Goal: Task Accomplishment & Management: Manage account settings

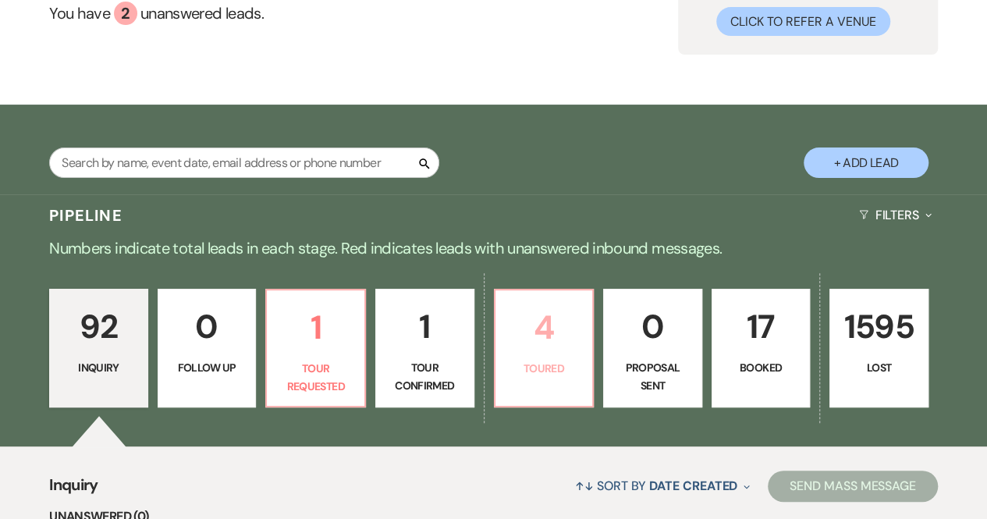
click at [540, 358] on link "4 Toured" at bounding box center [544, 348] width 101 height 119
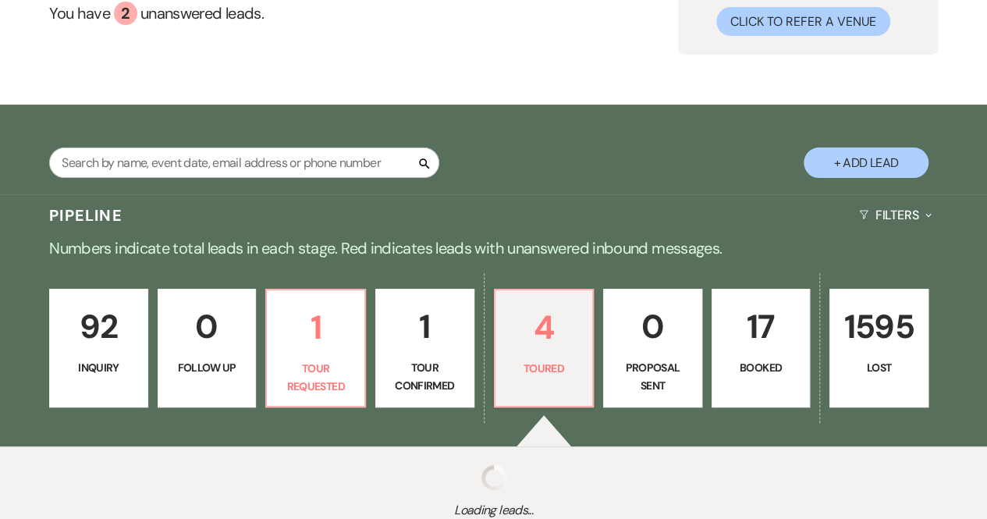
select select "5"
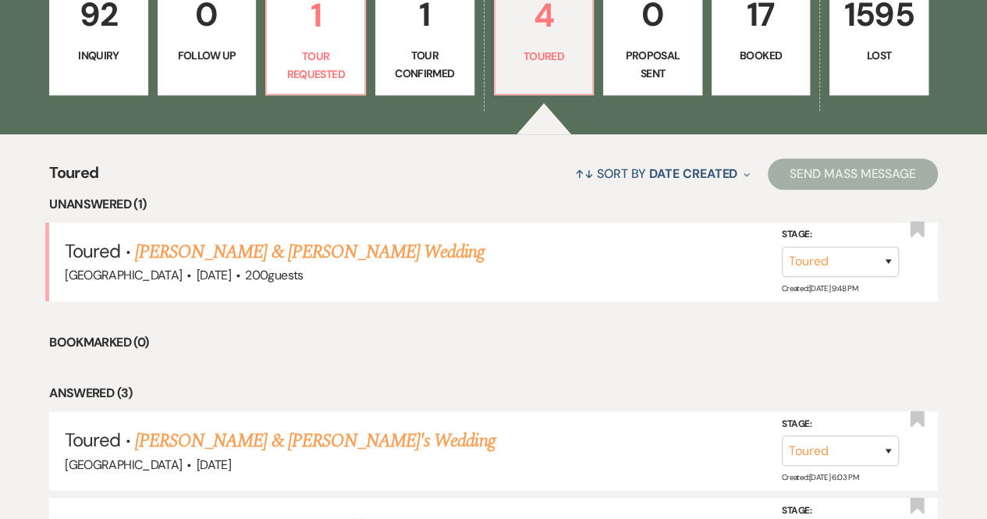
scroll to position [623, 0]
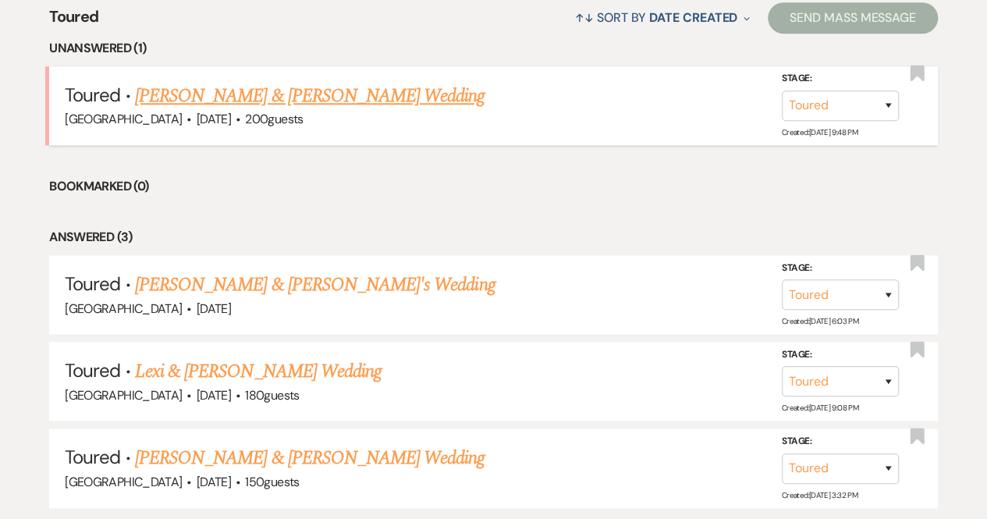
click at [260, 100] on link "[PERSON_NAME] & [PERSON_NAME] Wedding" at bounding box center [309, 96] width 349 height 28
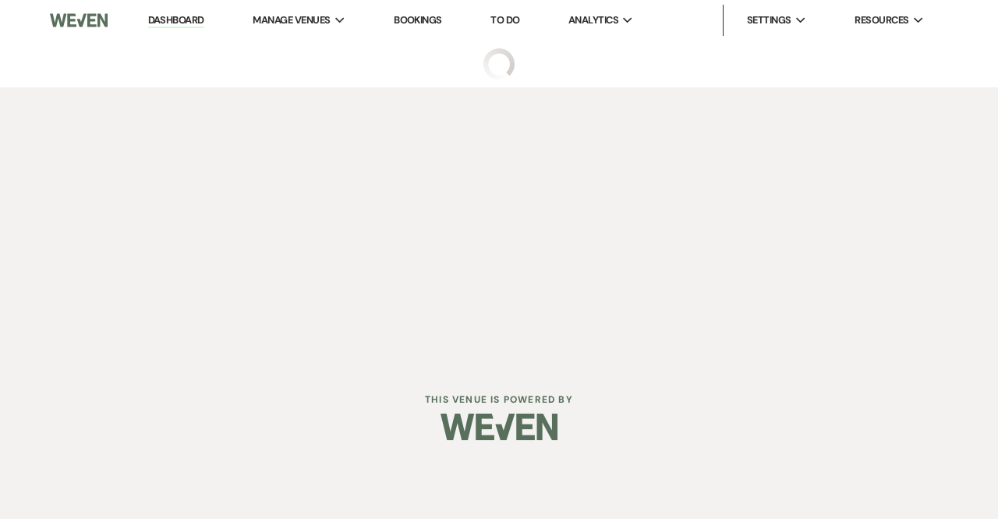
select select "5"
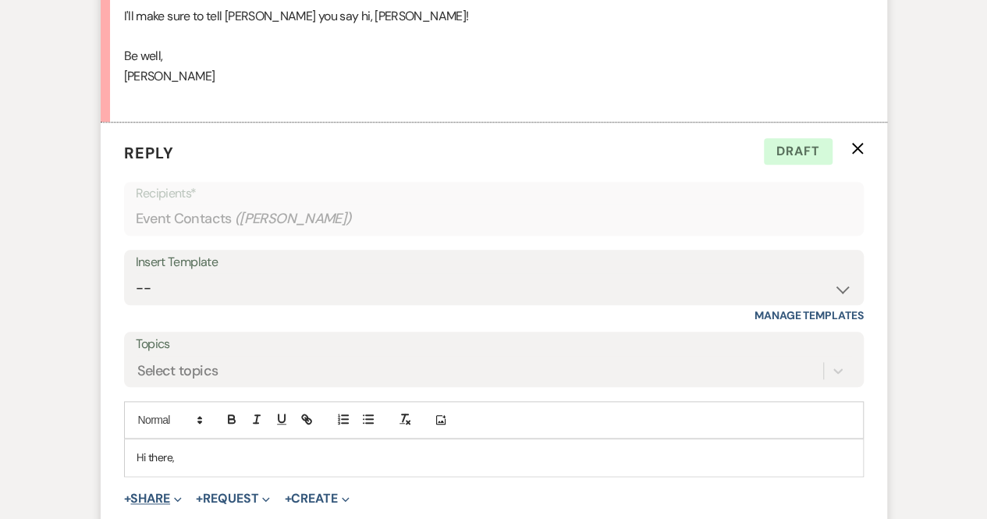
scroll to position [3647, 0]
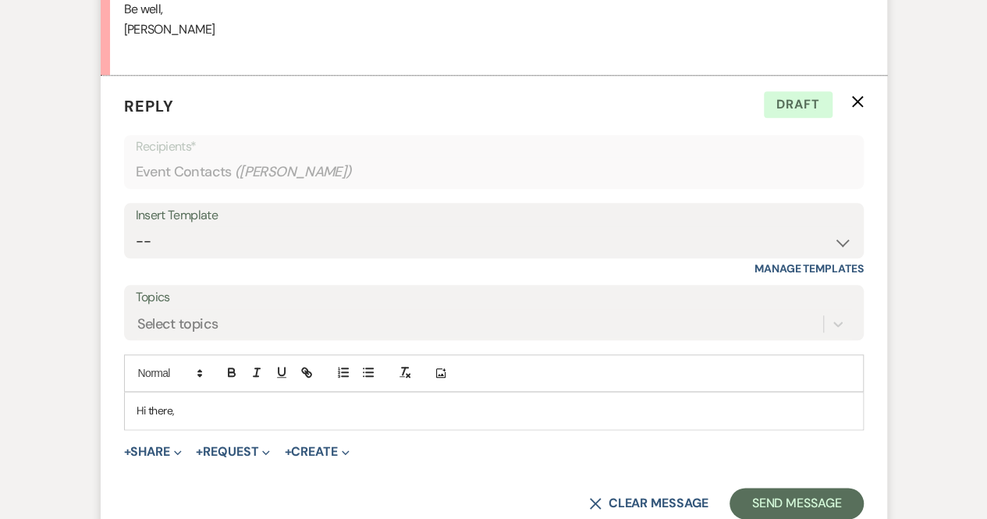
click at [194, 410] on p "Hi there," at bounding box center [493, 410] width 714 height 17
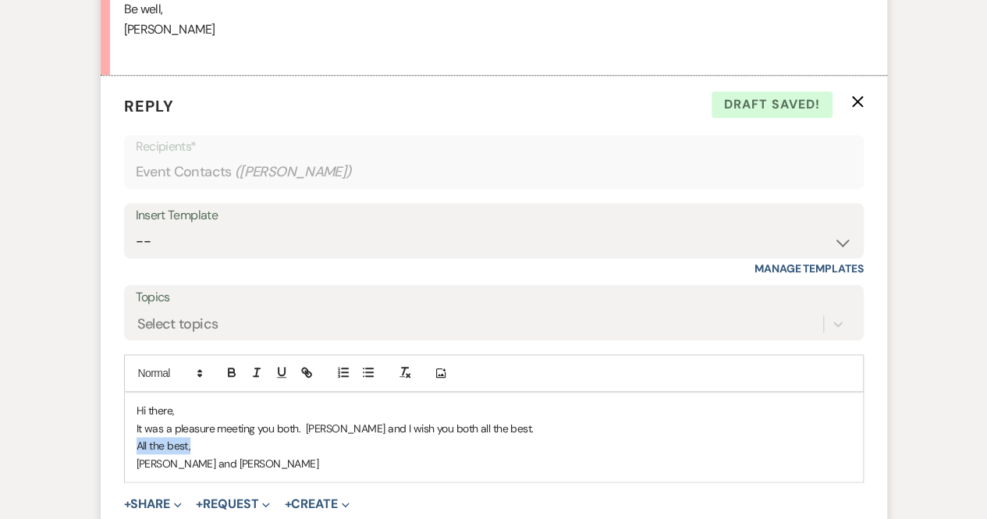
drag, startPoint x: 200, startPoint y: 436, endPoint x: 131, endPoint y: 440, distance: 68.7
click at [131, 440] on div "Hi there, It was a pleasure meeting you both. [PERSON_NAME] and I wish you both…" at bounding box center [494, 436] width 738 height 89
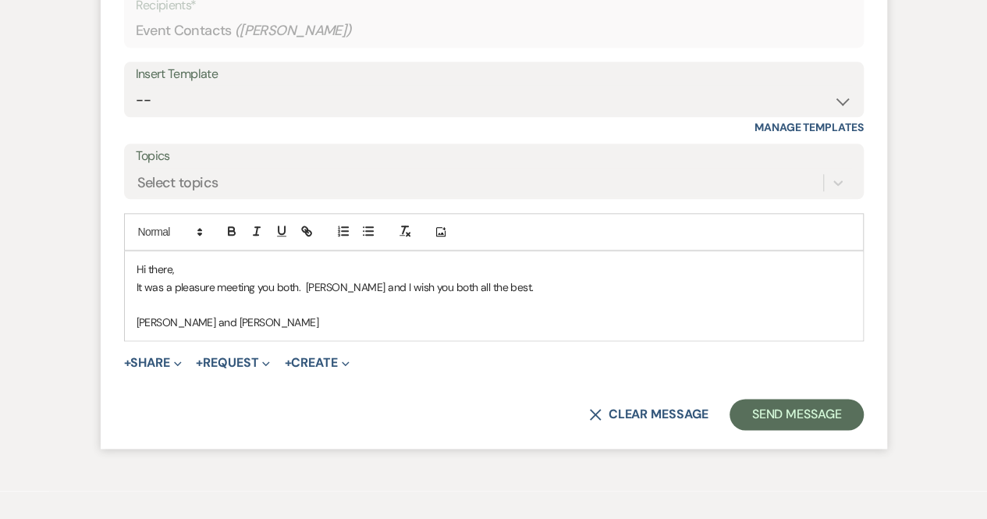
scroll to position [3803, 0]
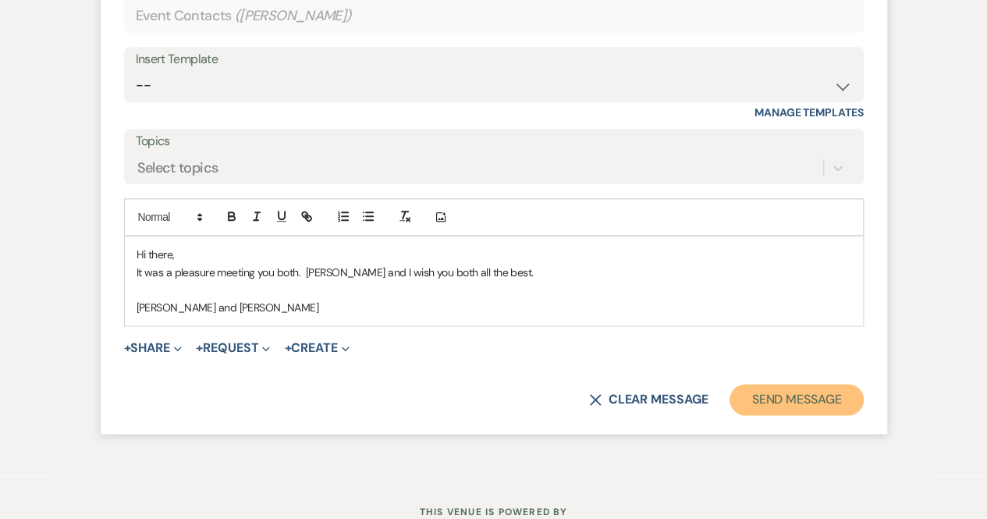
click at [782, 390] on button "Send Message" at bounding box center [795, 399] width 133 height 31
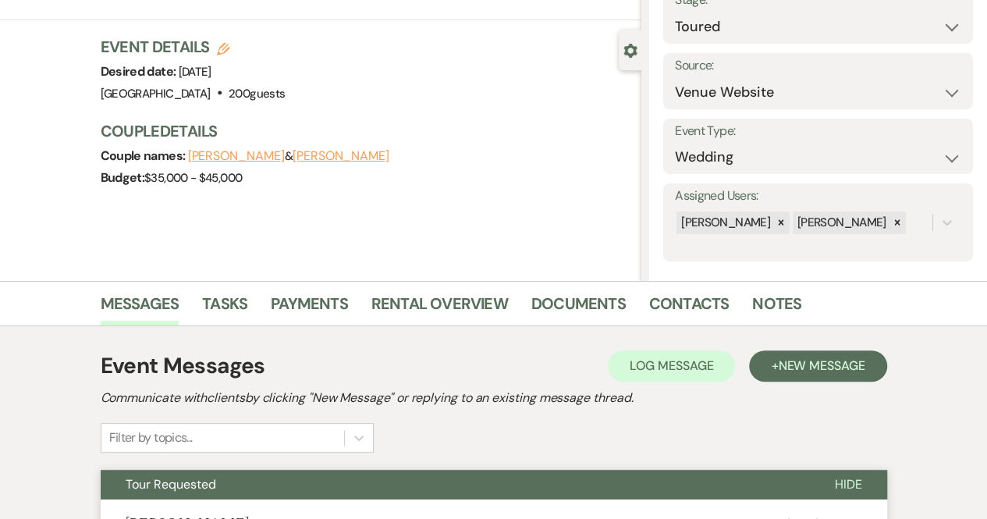
scroll to position [0, 0]
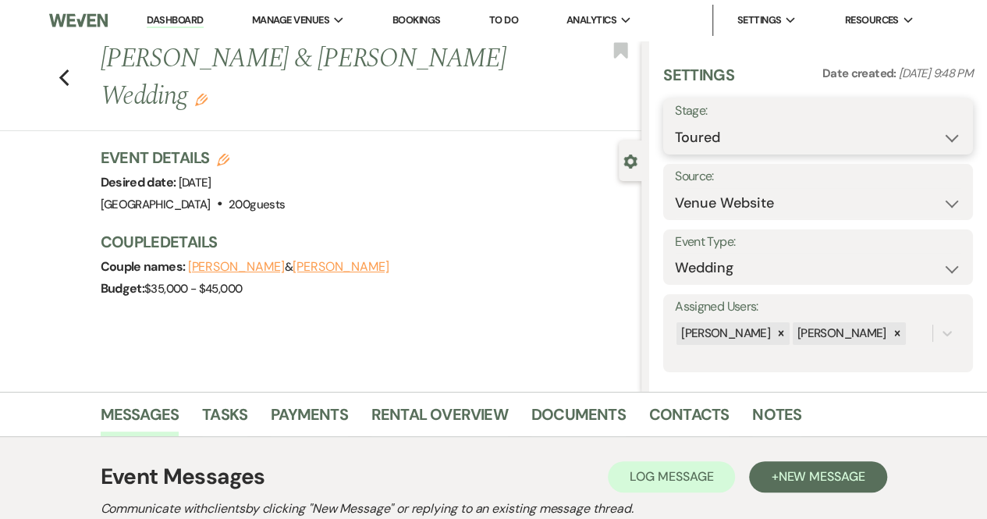
click at [696, 133] on select "Inquiry Follow Up Tour Requested Tour Confirmed Toured Proposal Sent Booked Lost" at bounding box center [818, 137] width 286 height 30
select select "8"
click at [675, 122] on select "Inquiry Follow Up Tour Requested Tour Confirmed Toured Proposal Sent Booked Lost" at bounding box center [818, 137] width 286 height 30
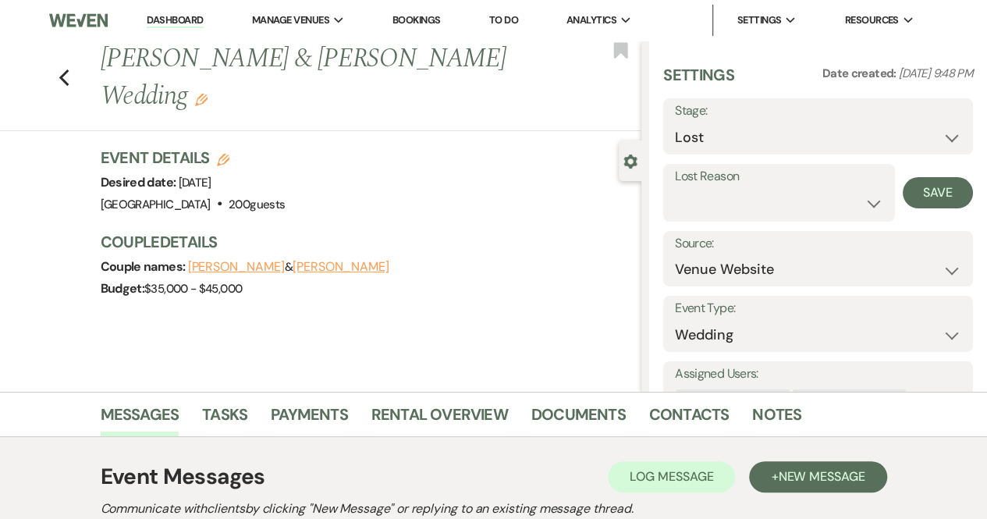
click at [711, 174] on label "Lost Reason" at bounding box center [779, 176] width 208 height 23
click at [713, 186] on label "Lost Reason" at bounding box center [779, 176] width 208 height 23
click at [718, 204] on select "Booked Elsewhere Budget Date Unavailable No Response Not a Good Match Capacity …" at bounding box center [779, 203] width 208 height 30
select select "7"
click at [675, 188] on select "Booked Elsewhere Budget Date Unavailable No Response Not a Good Match Capacity …" at bounding box center [779, 203] width 208 height 30
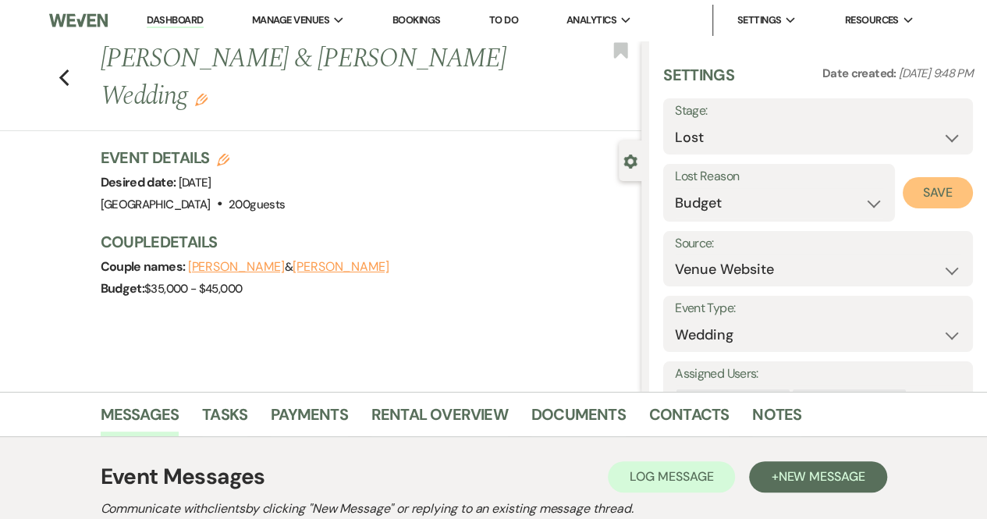
click at [918, 198] on button "Save" at bounding box center [937, 192] width 70 height 31
click at [196, 21] on link "Dashboard" at bounding box center [175, 20] width 56 height 15
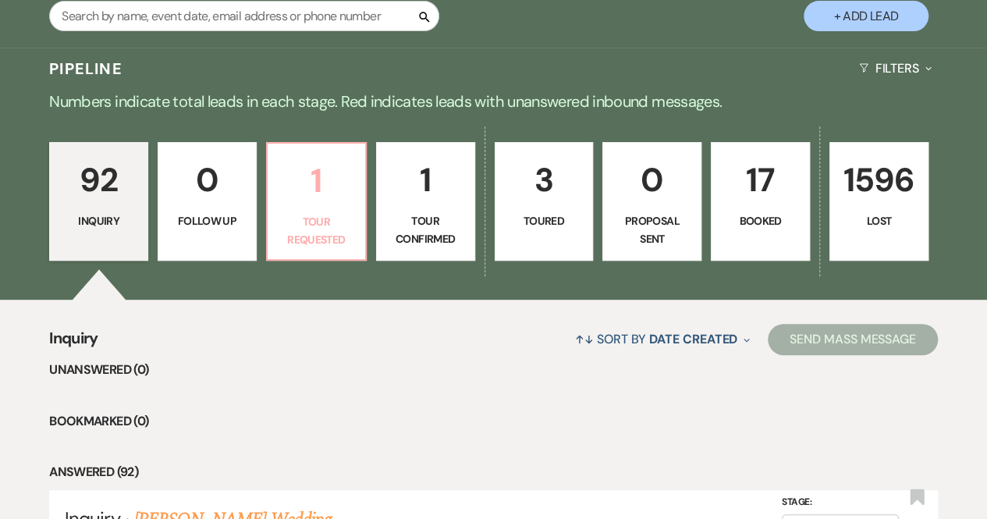
scroll to position [312, 0]
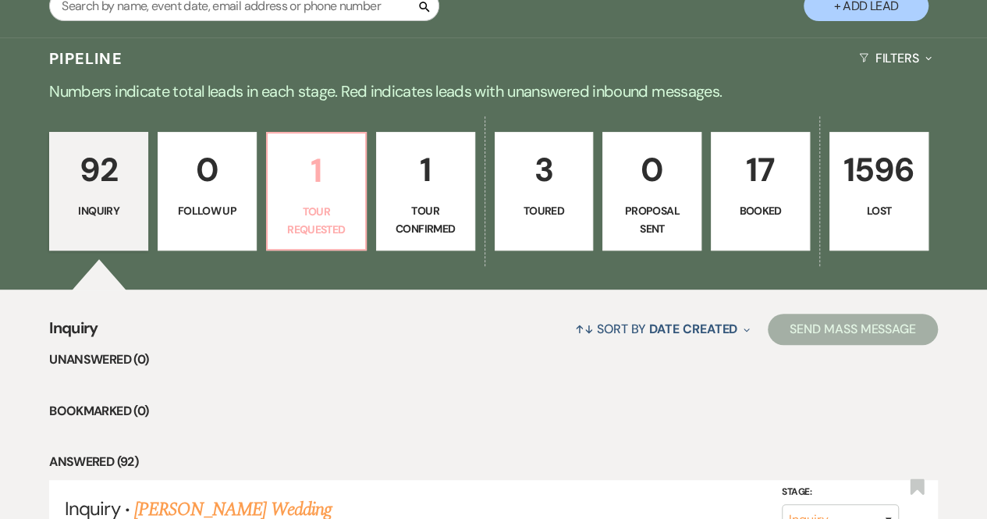
click at [307, 216] on p "Tour Requested" at bounding box center [316, 220] width 79 height 35
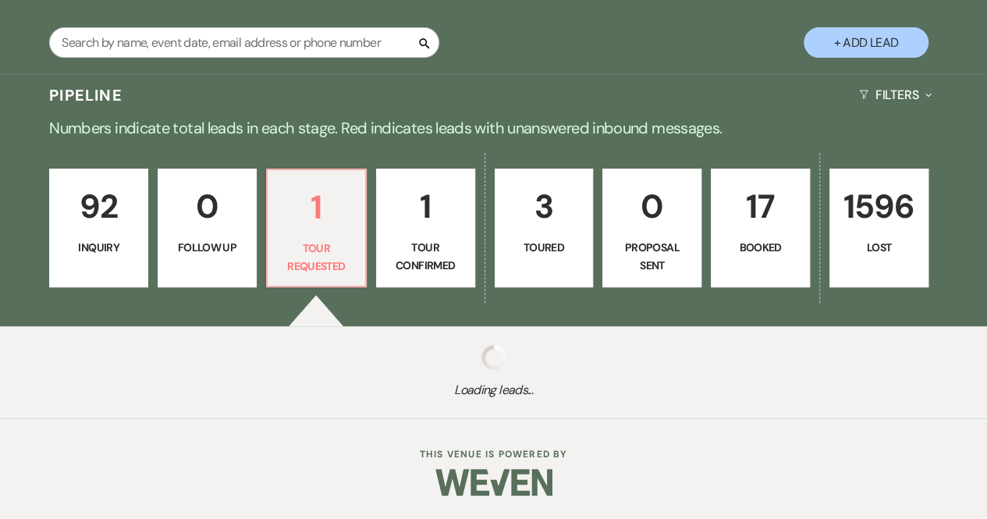
select select "2"
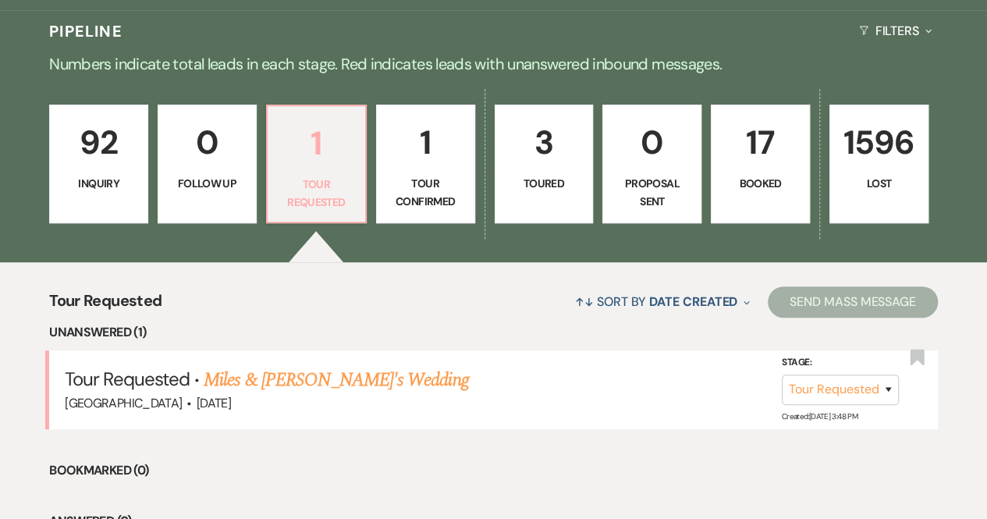
scroll to position [470, 0]
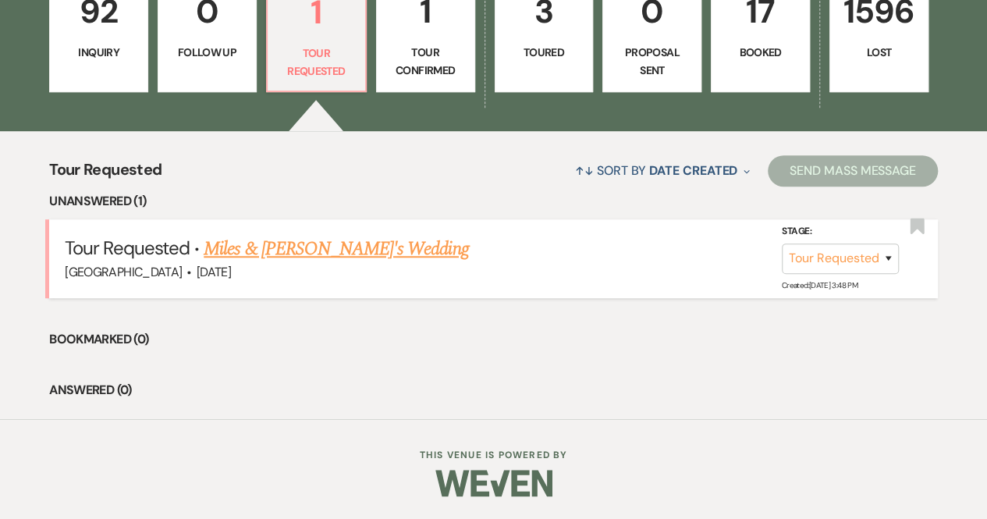
click at [303, 255] on link "Miles & [PERSON_NAME]'s Wedding" at bounding box center [336, 249] width 264 height 28
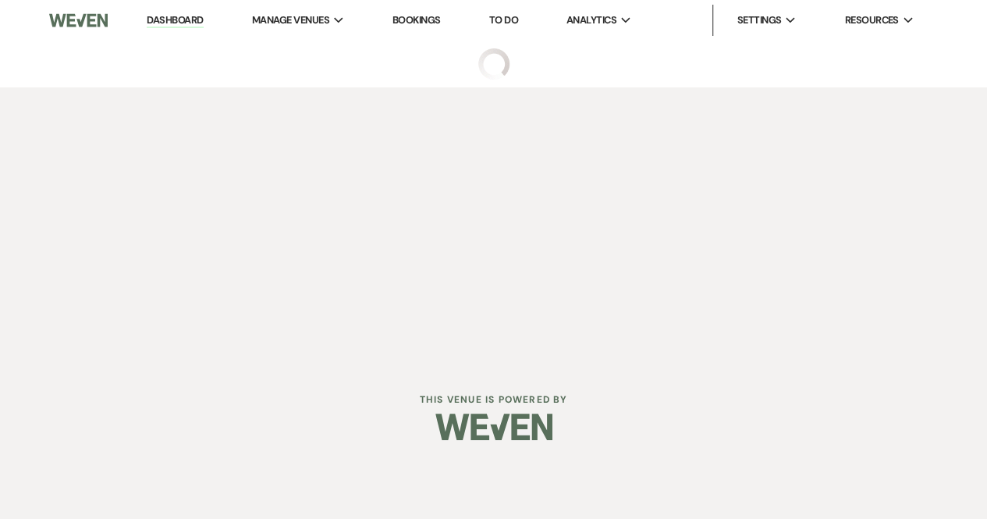
select select "2"
select select "5"
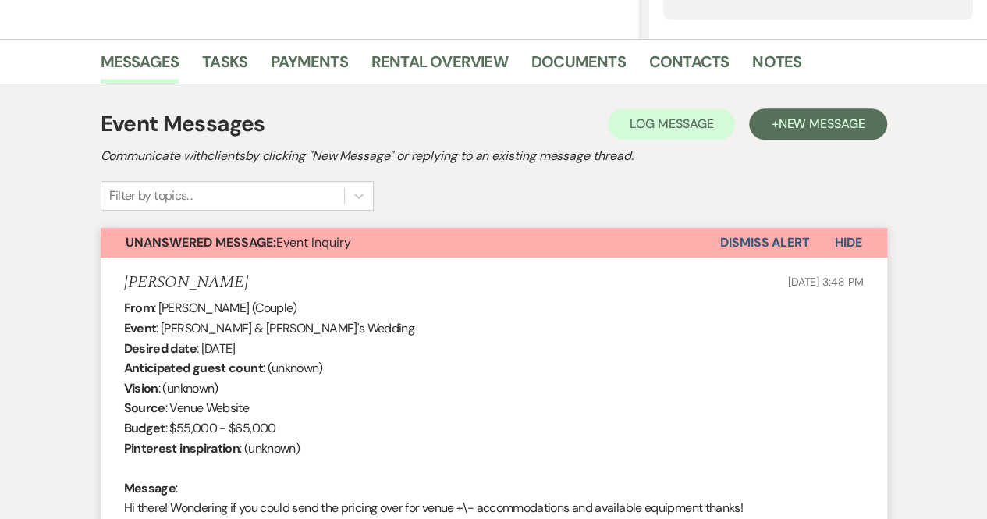
scroll to position [143, 0]
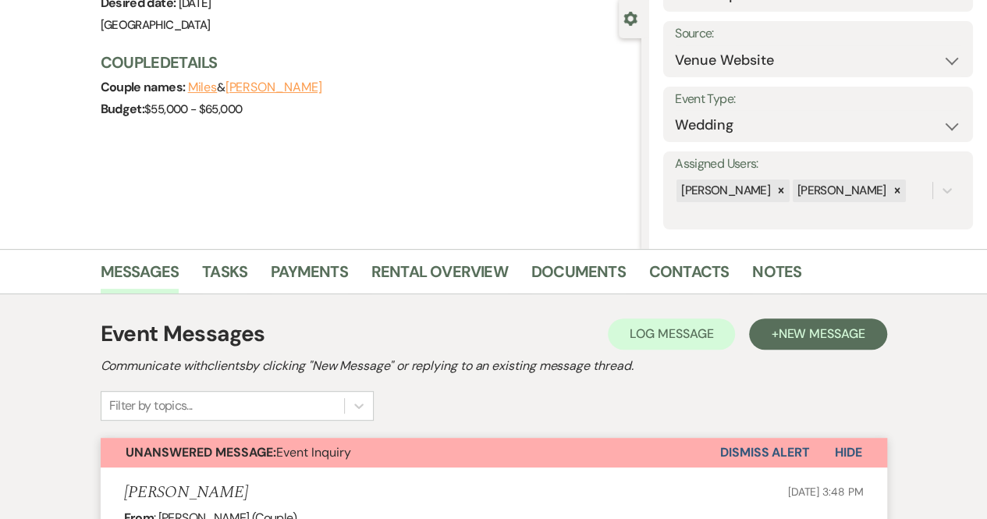
click at [730, 450] on button "Dismiss Alert" at bounding box center [765, 453] width 90 height 30
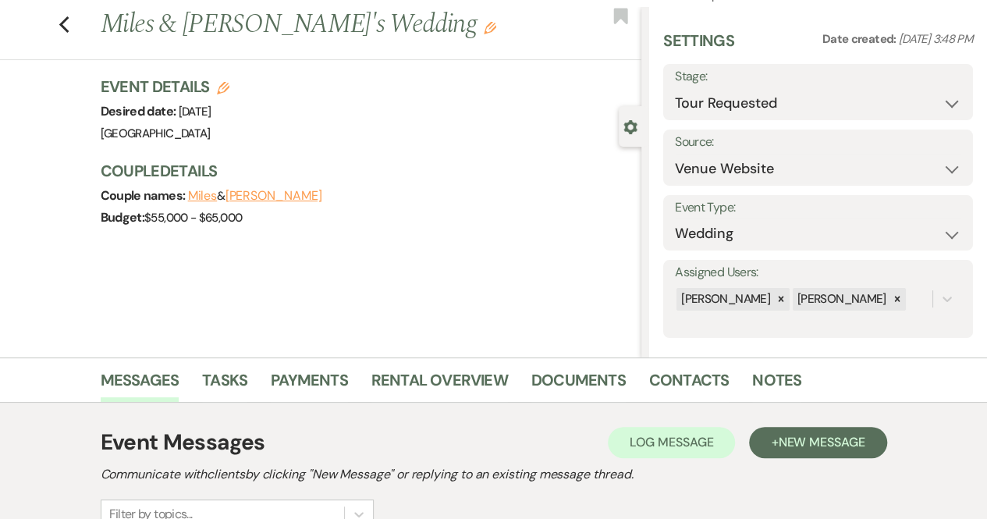
scroll to position [0, 0]
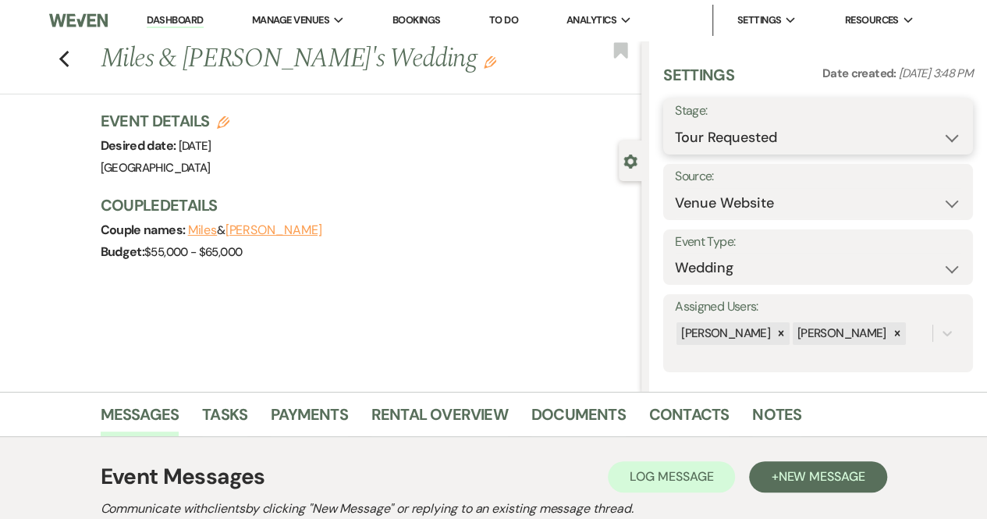
click at [810, 135] on select "Inquiry Follow Up Tour Requested Tour Confirmed Toured Proposal Sent Booked Lost" at bounding box center [818, 137] width 286 height 30
select select "5"
click at [675, 122] on select "Inquiry Follow Up Tour Requested Tour Confirmed Toured Proposal Sent Booked Lost" at bounding box center [818, 137] width 286 height 30
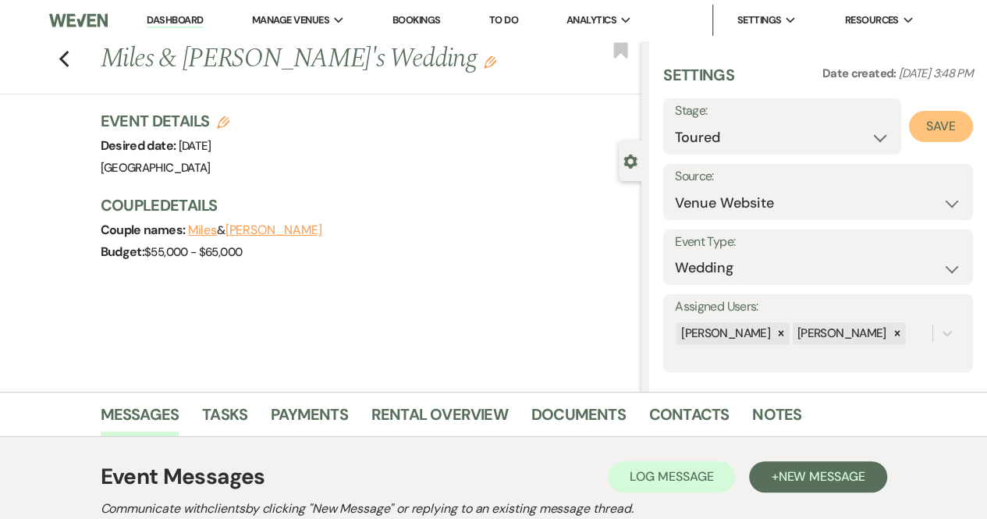
click at [933, 122] on button "Save" at bounding box center [941, 126] width 64 height 31
click at [173, 18] on link "Dashboard" at bounding box center [175, 20] width 56 height 15
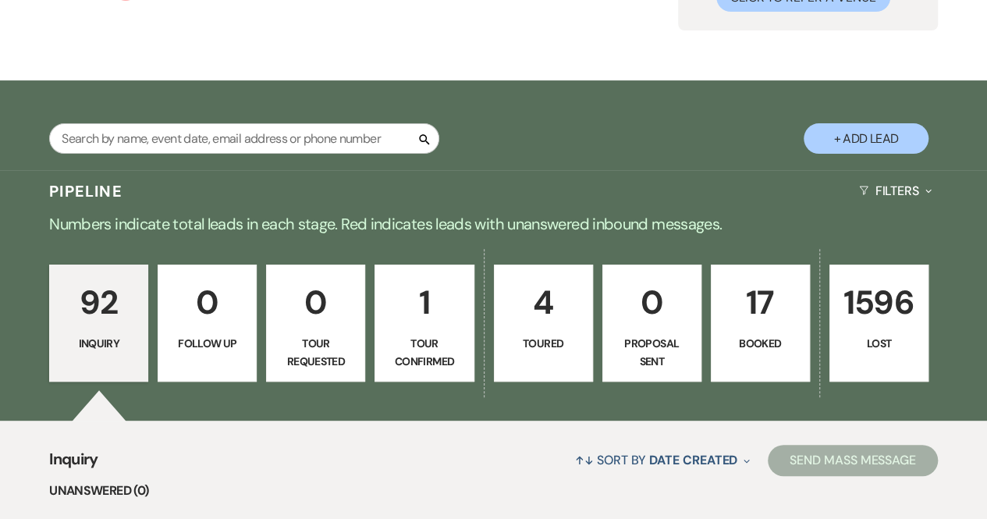
scroll to position [234, 0]
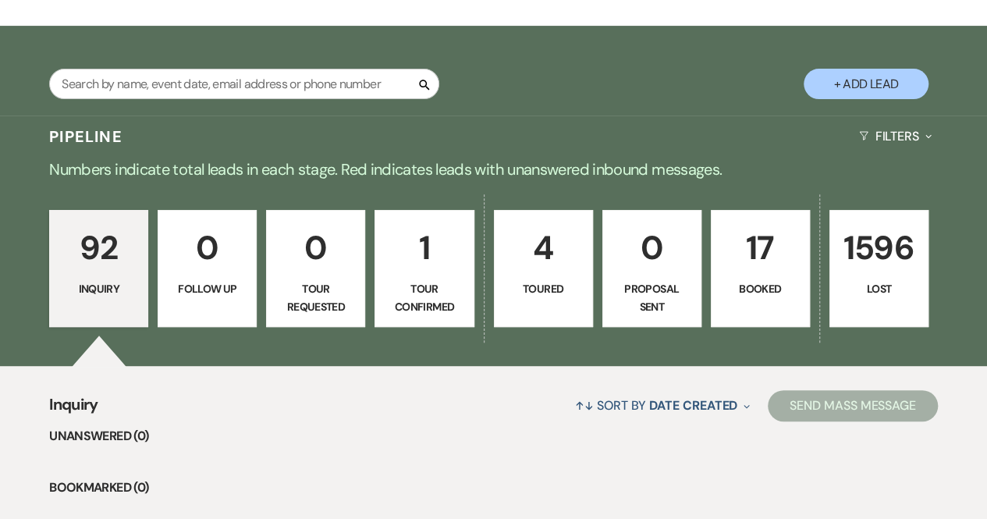
click at [438, 290] on p "Tour Confirmed" at bounding box center [424, 297] width 79 height 35
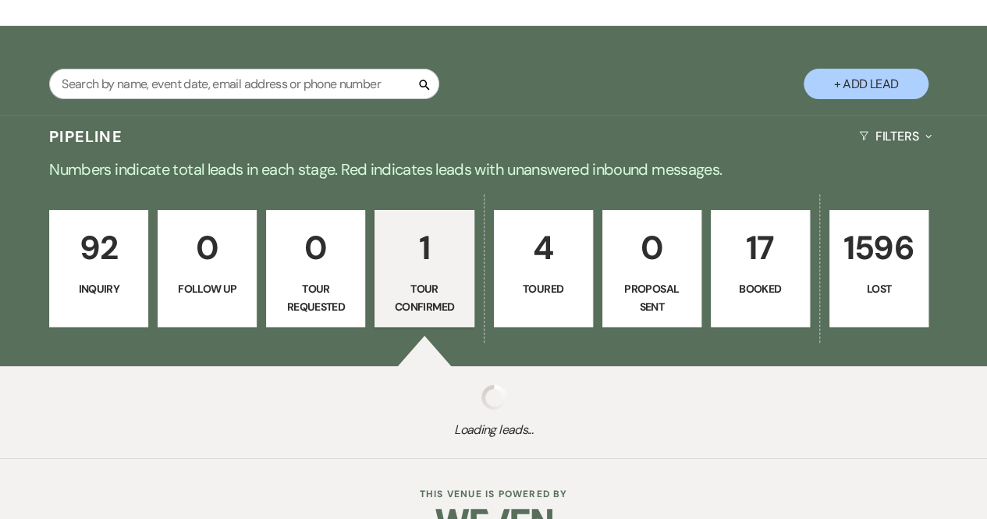
select select "4"
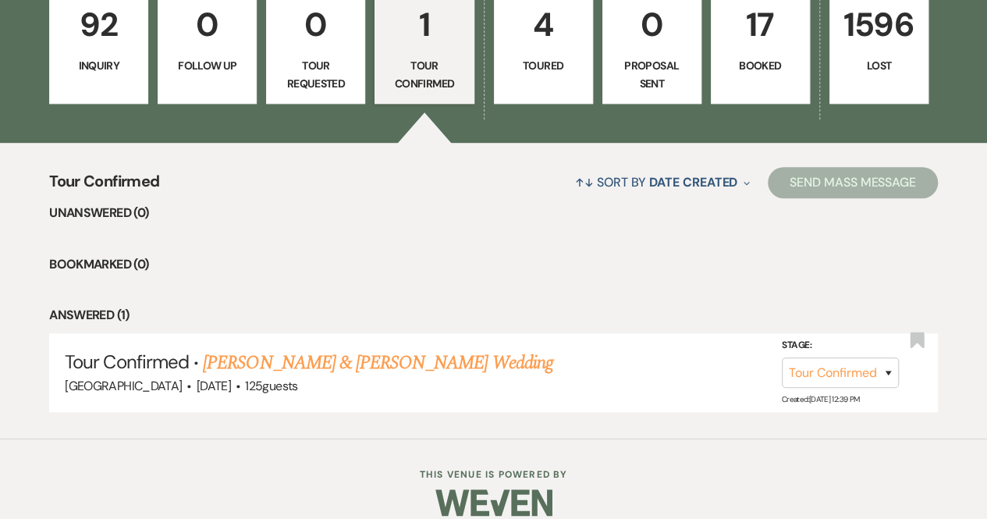
scroll to position [476, 0]
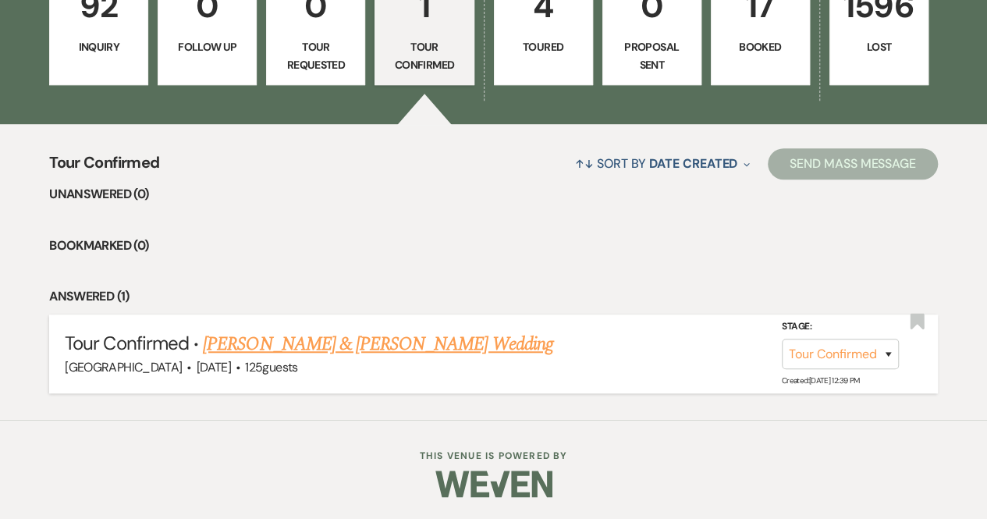
click at [423, 342] on link "[PERSON_NAME] & [PERSON_NAME] Wedding" at bounding box center [377, 344] width 349 height 28
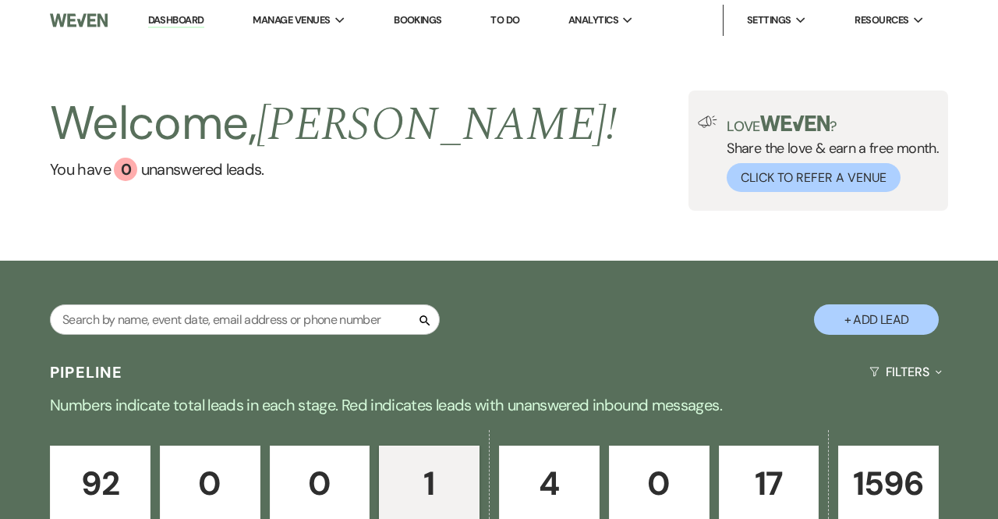
select select "4"
select select "5"
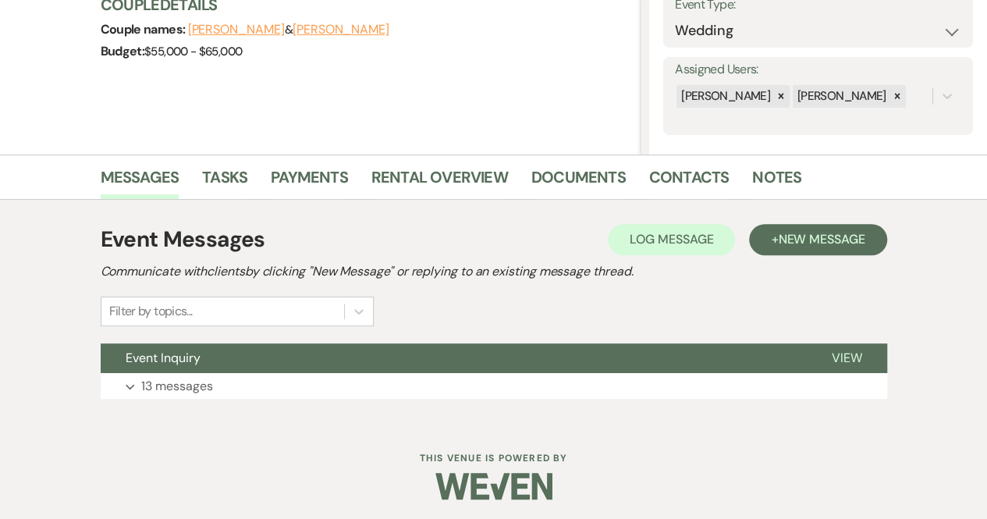
scroll to position [240, 0]
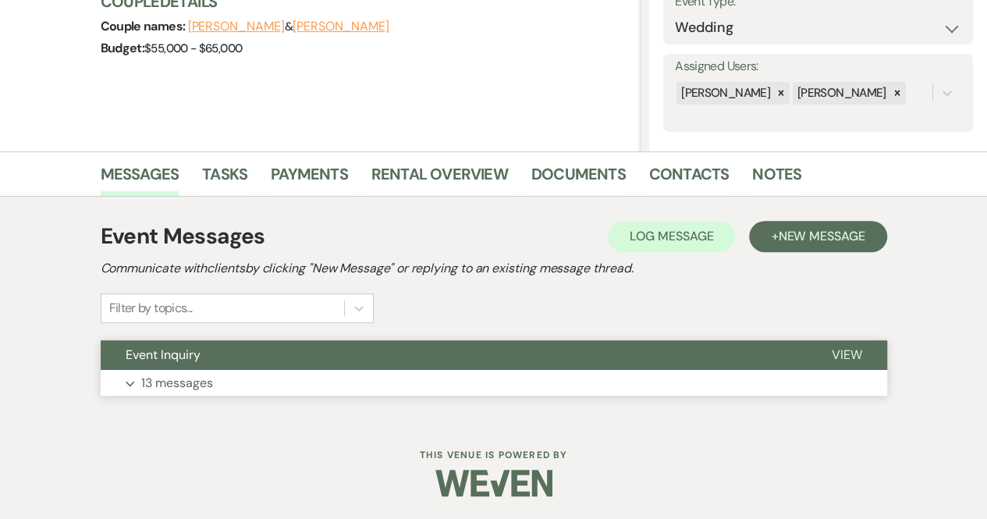
click at [849, 349] on span "View" at bounding box center [846, 354] width 30 height 16
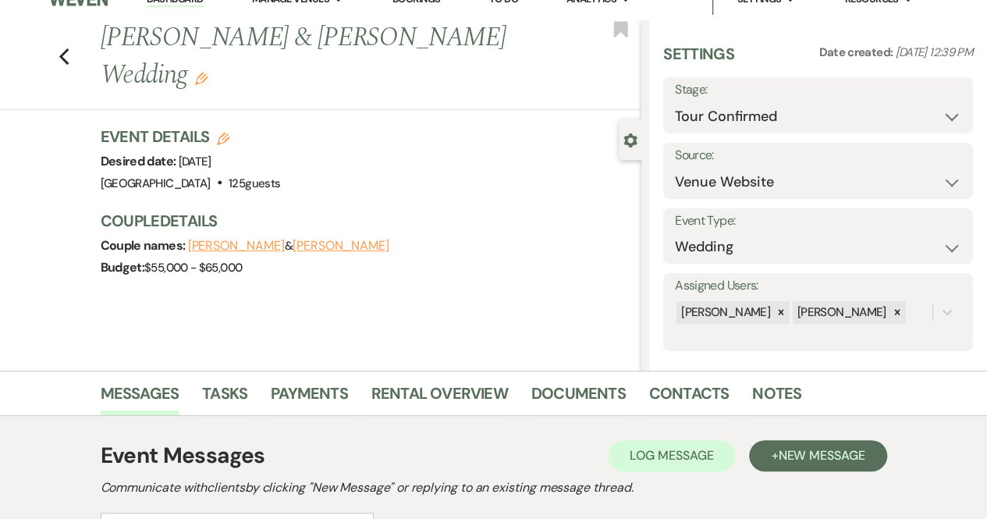
scroll to position [0, 0]
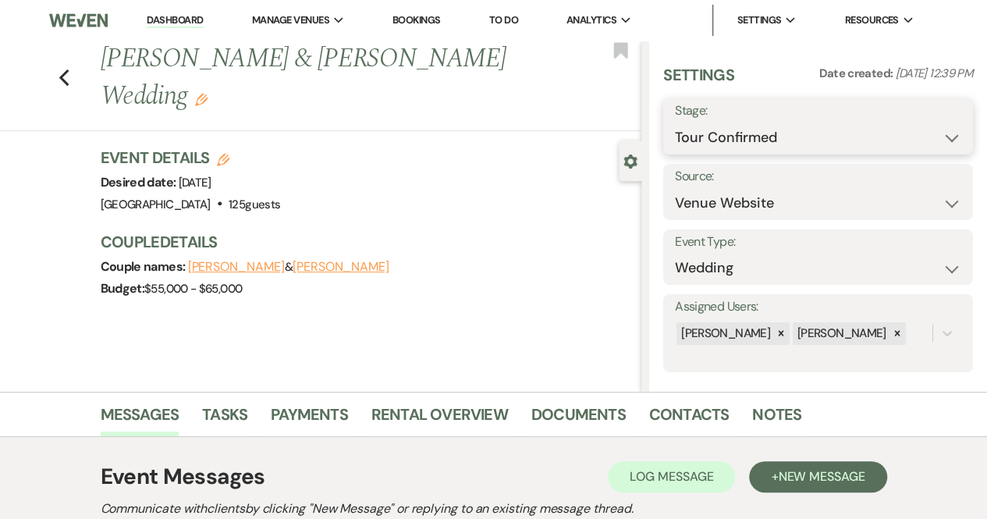
click at [736, 133] on select "Inquiry Follow Up Tour Requested Tour Confirmed Toured Proposal Sent Booked Lost" at bounding box center [818, 137] width 286 height 30
select select "5"
click at [675, 122] on select "Inquiry Follow Up Tour Requested Tour Confirmed Toured Proposal Sent Booked Lost" at bounding box center [818, 137] width 286 height 30
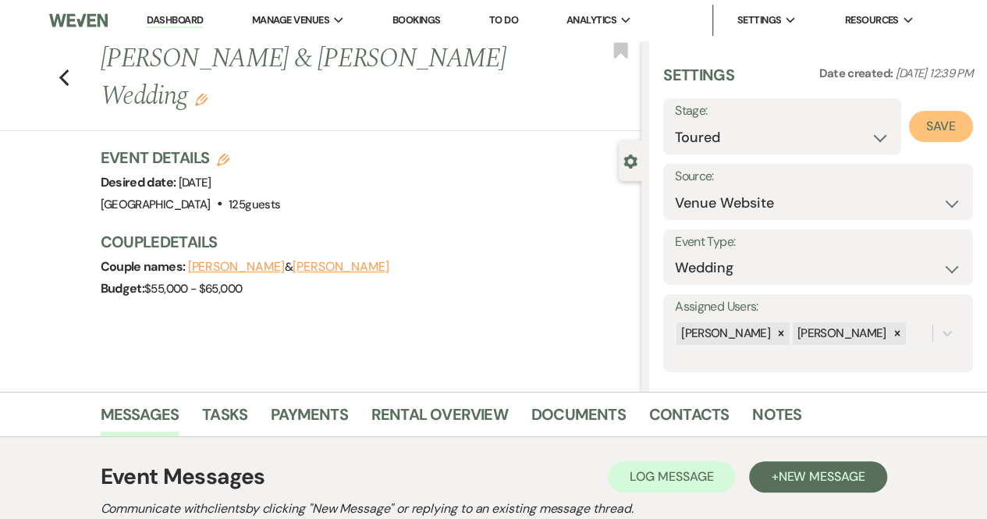
click at [909, 131] on button "Save" at bounding box center [941, 126] width 64 height 31
click at [165, 16] on link "Dashboard" at bounding box center [175, 20] width 56 height 15
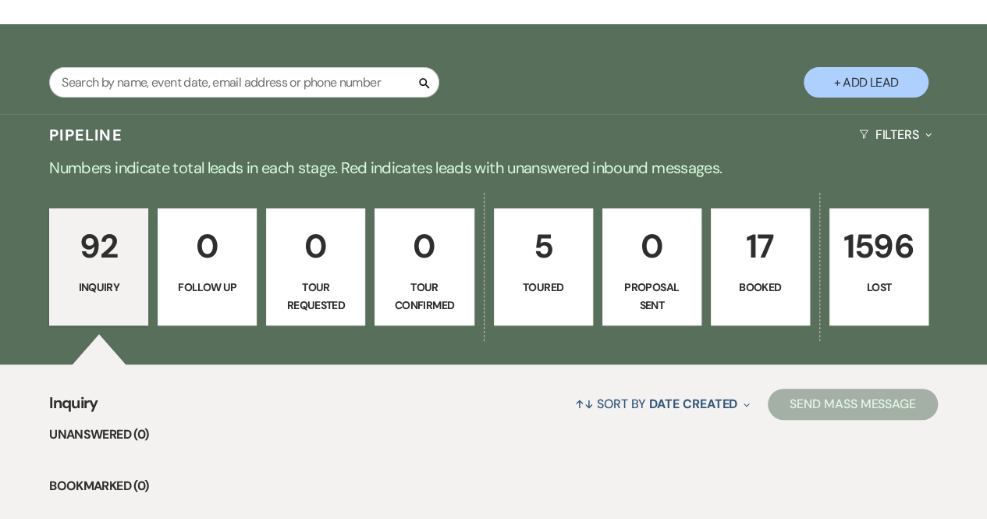
scroll to position [234, 0]
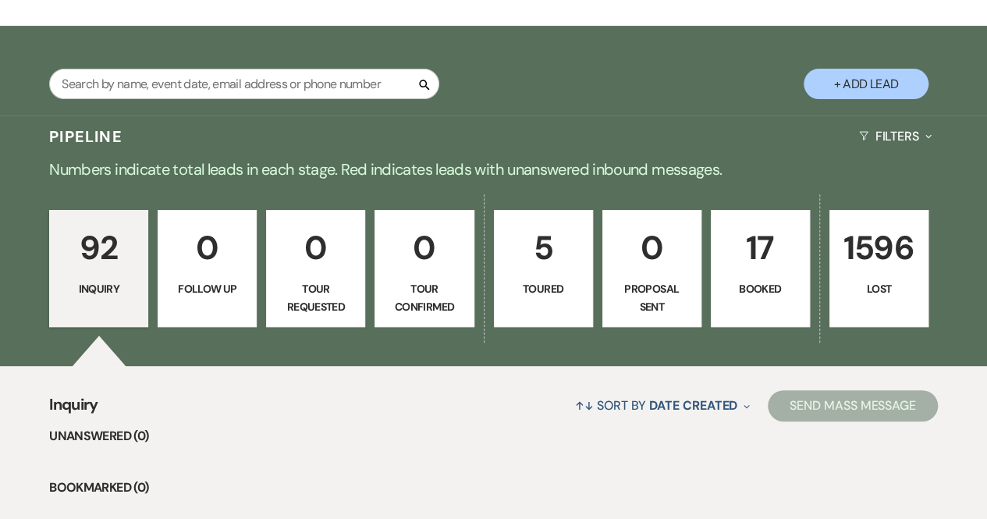
click at [548, 285] on p "Toured" at bounding box center [543, 288] width 79 height 17
select select "5"
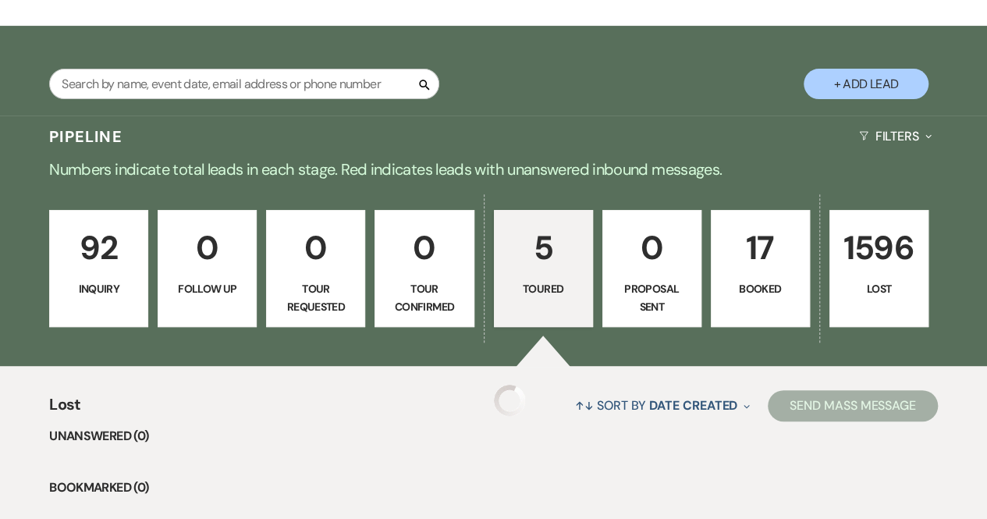
select select "5"
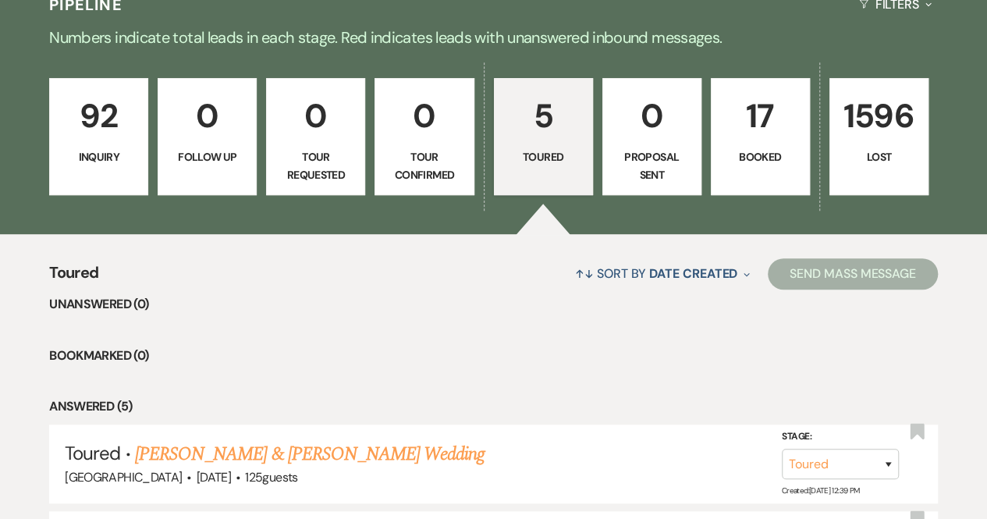
scroll to position [624, 0]
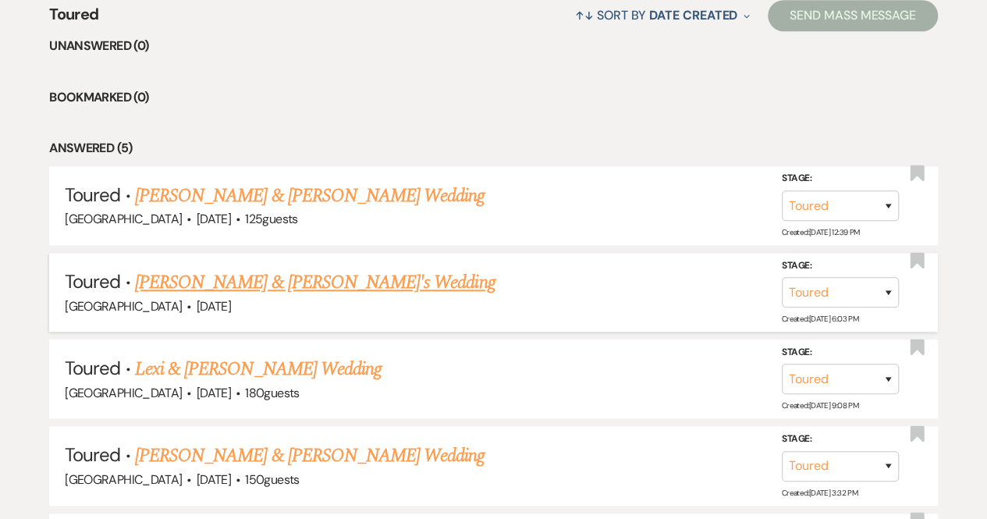
click at [196, 285] on link "[PERSON_NAME] & [PERSON_NAME]'s Wedding" at bounding box center [315, 282] width 360 height 28
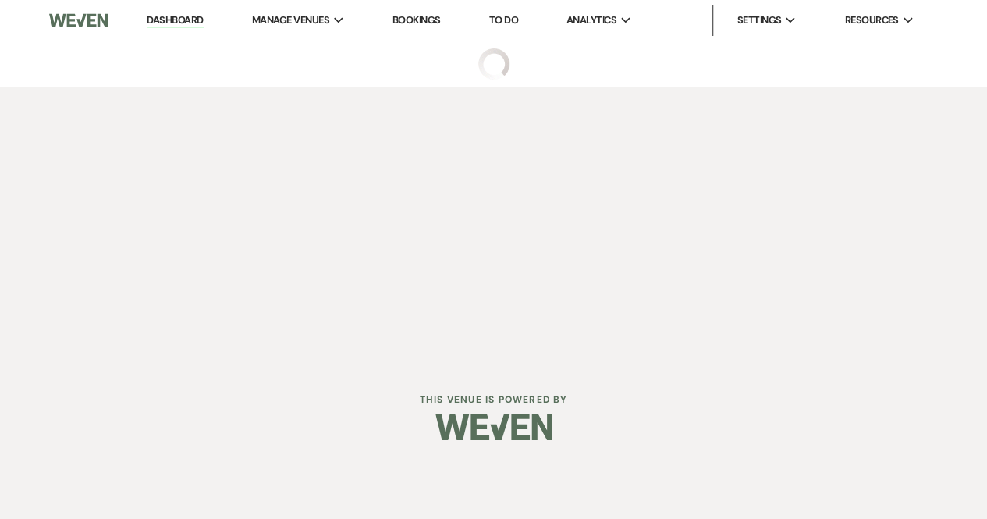
select select "5"
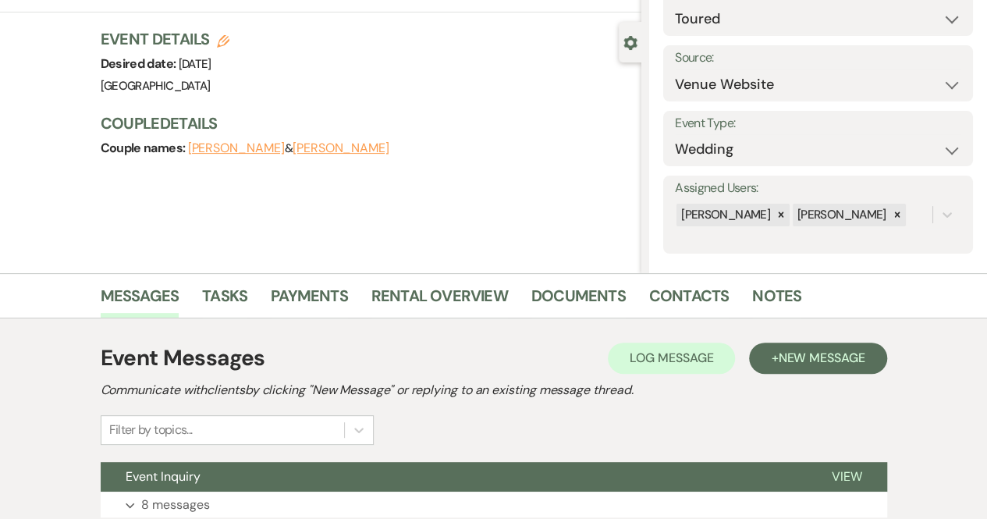
scroll to position [240, 0]
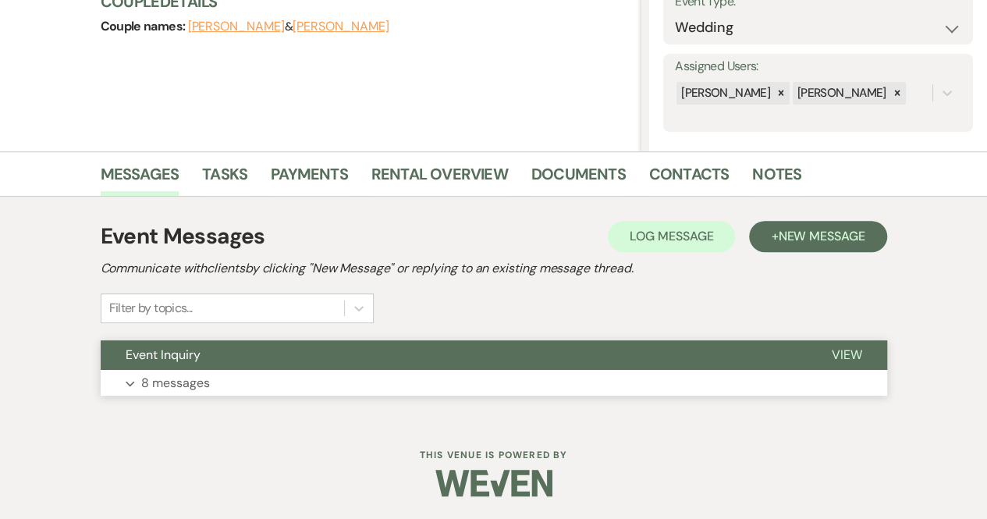
click at [849, 352] on span "View" at bounding box center [846, 354] width 30 height 16
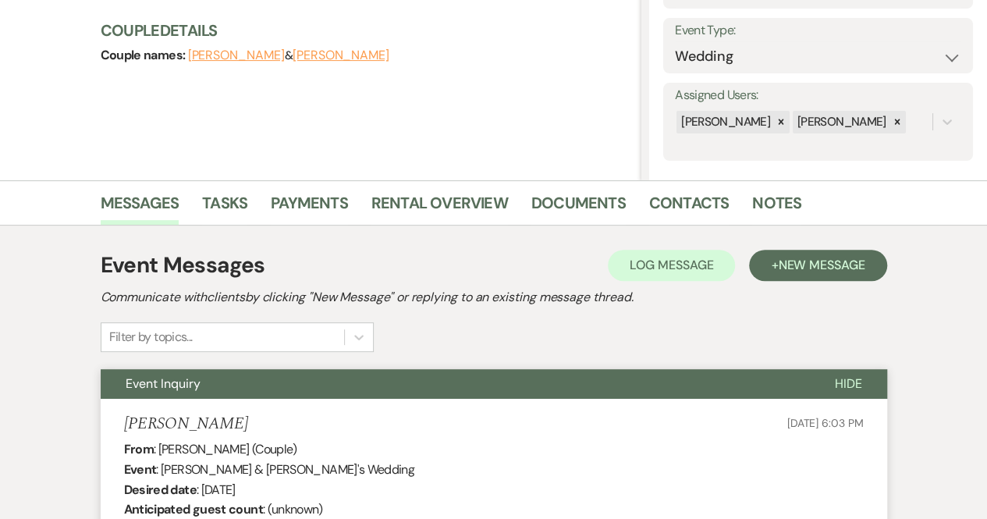
scroll to position [0, 0]
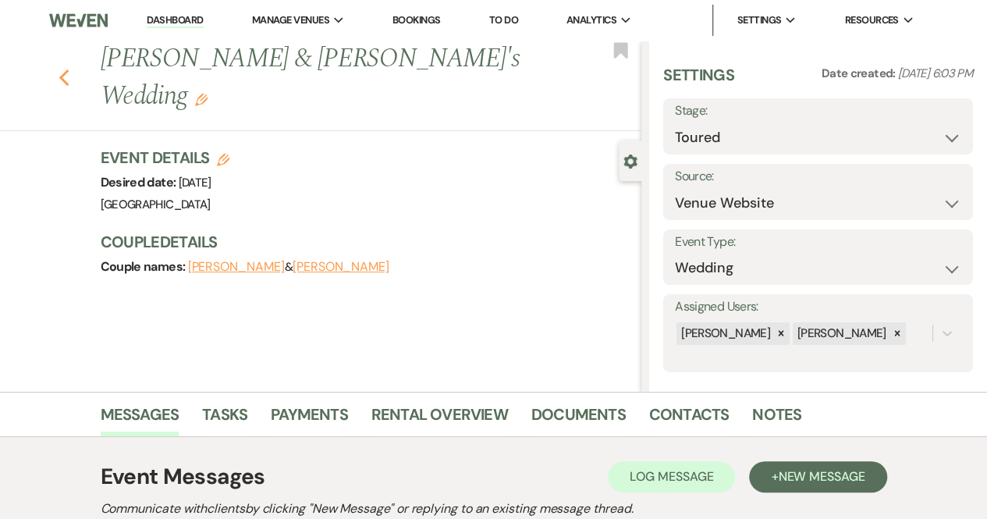
click at [70, 69] on icon "Previous" at bounding box center [64, 78] width 12 height 19
select select "5"
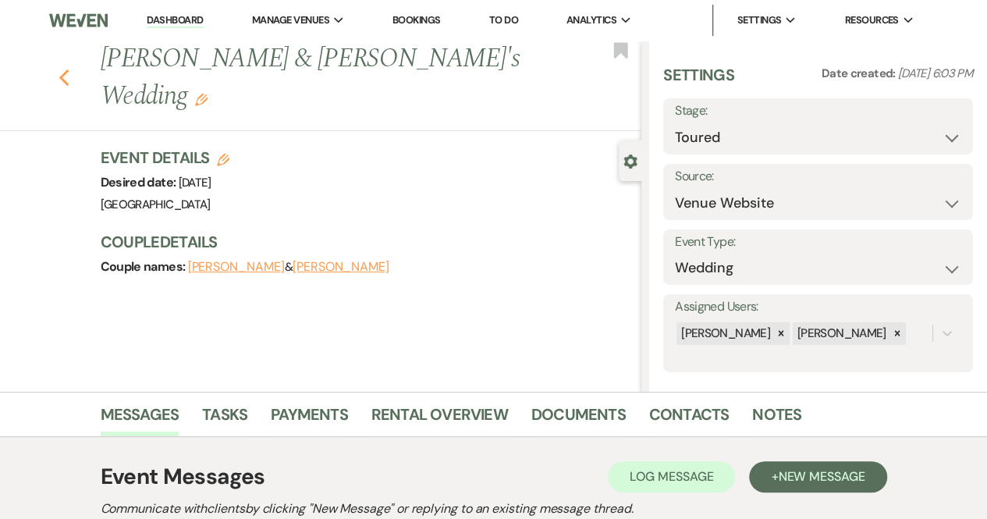
select select "5"
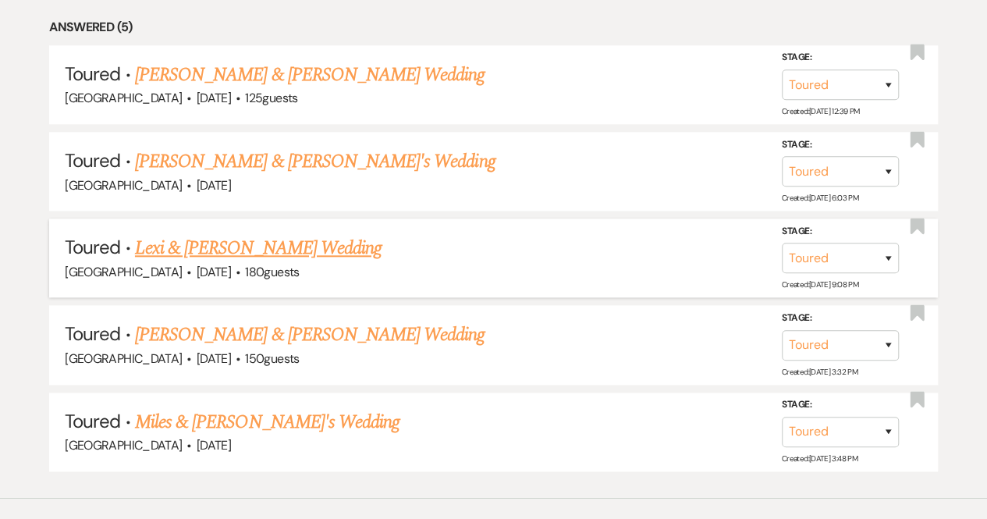
scroll to position [780, 0]
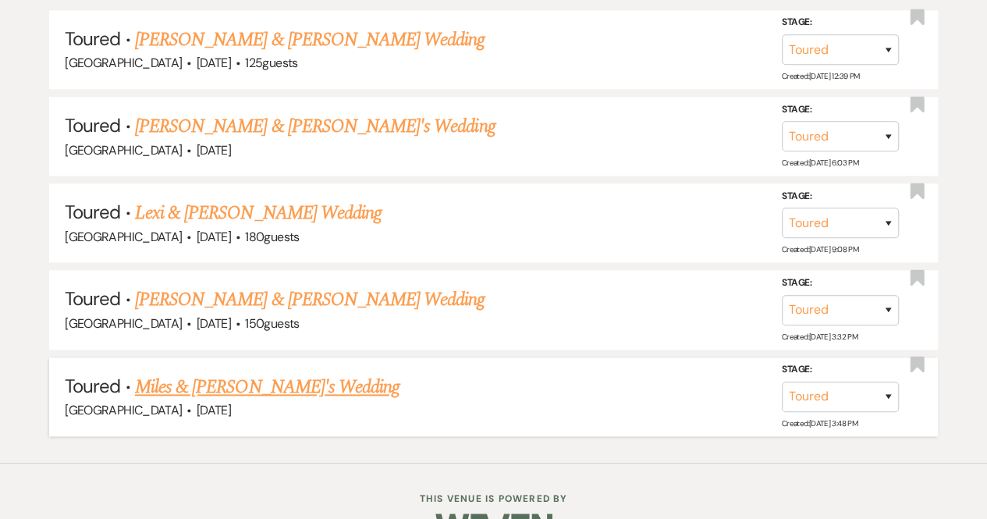
click at [248, 381] on link "Miles & [PERSON_NAME]'s Wedding" at bounding box center [267, 387] width 264 height 28
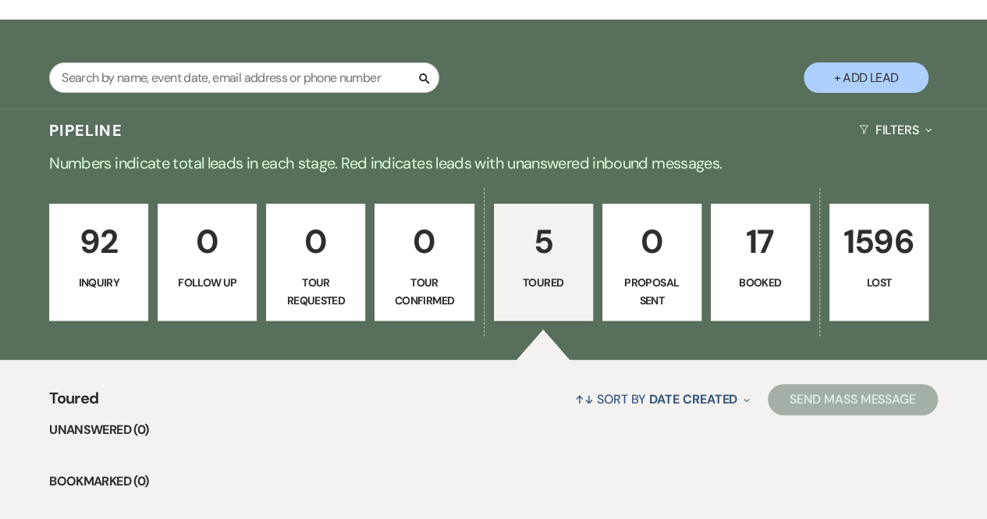
select select "5"
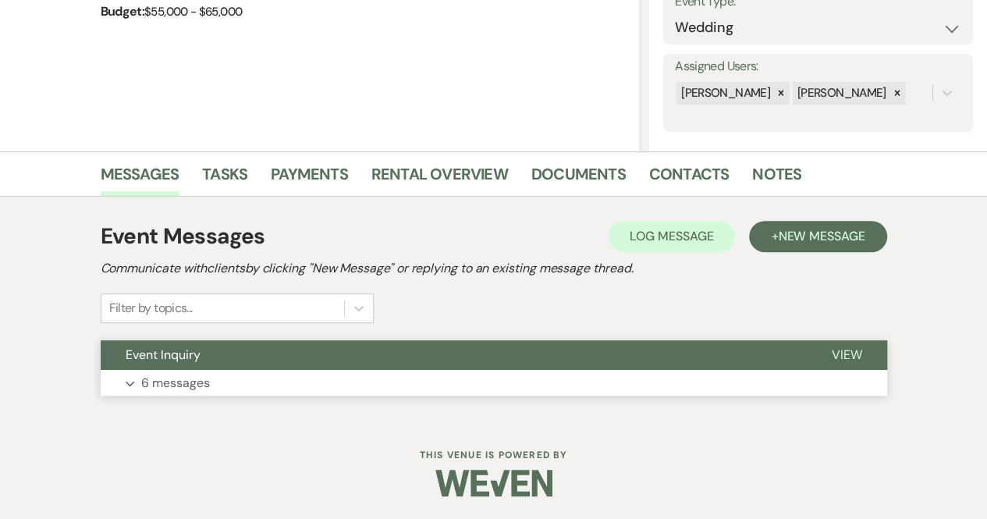
click at [844, 356] on span "View" at bounding box center [846, 354] width 30 height 16
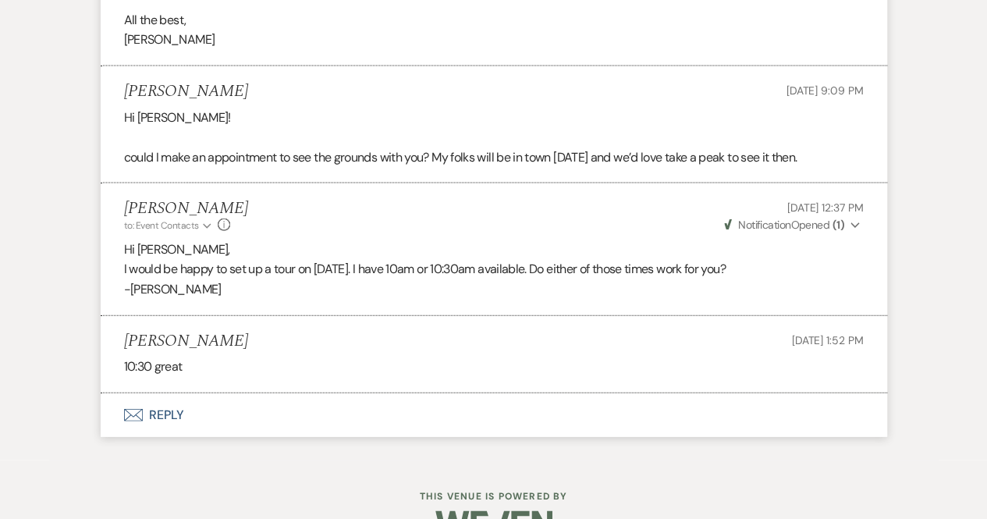
scroll to position [1644, 0]
click at [170, 426] on button "Envelope Reply" at bounding box center [494, 414] width 786 height 44
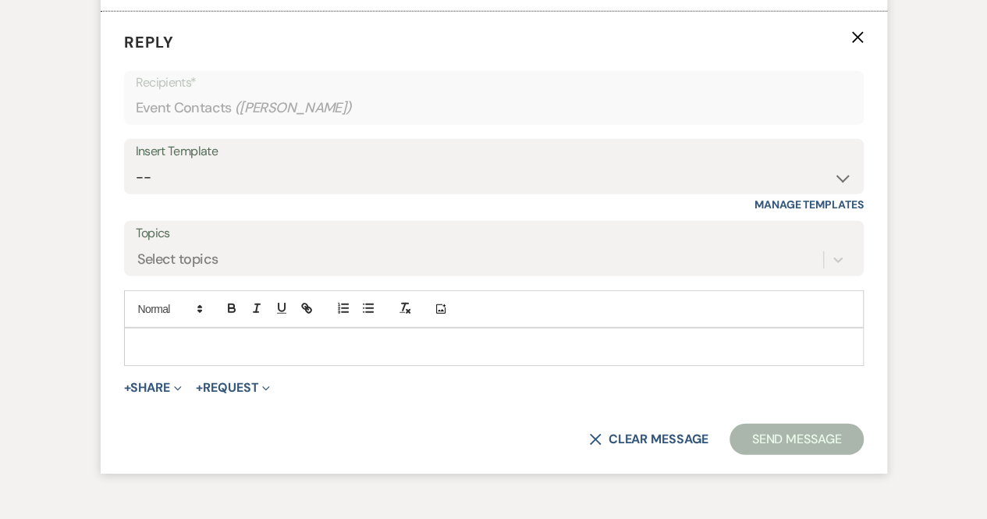
scroll to position [2026, 0]
click at [175, 354] on p at bounding box center [493, 345] width 714 height 17
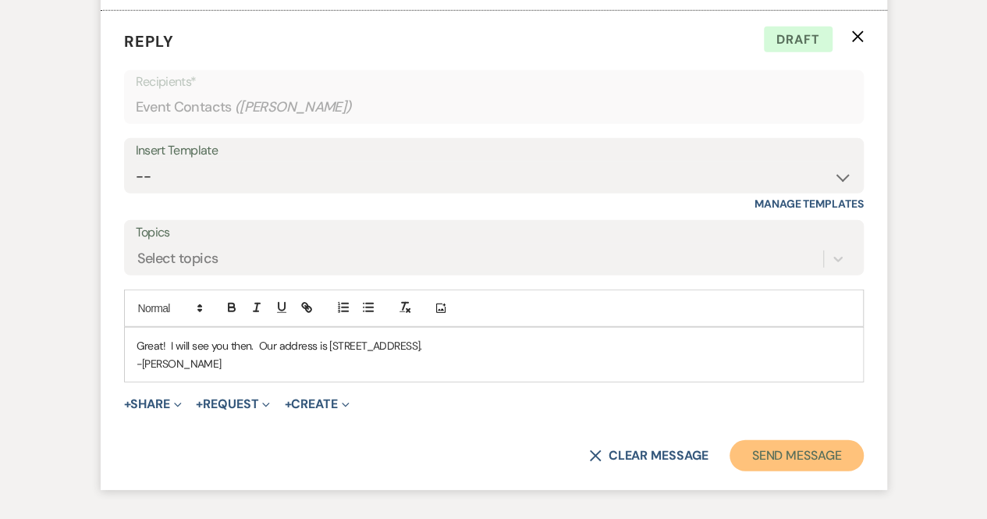
click at [792, 471] on button "Send Message" at bounding box center [795, 455] width 133 height 31
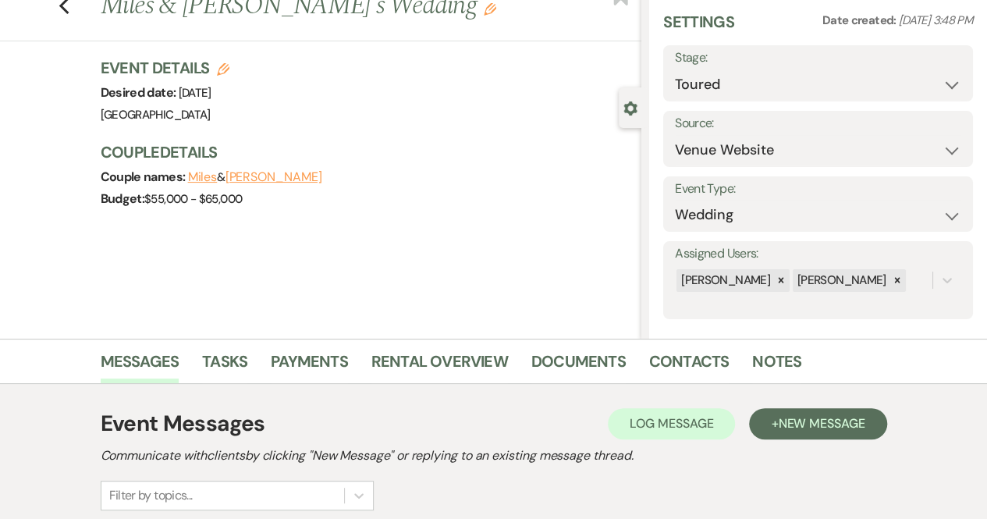
scroll to position [0, 0]
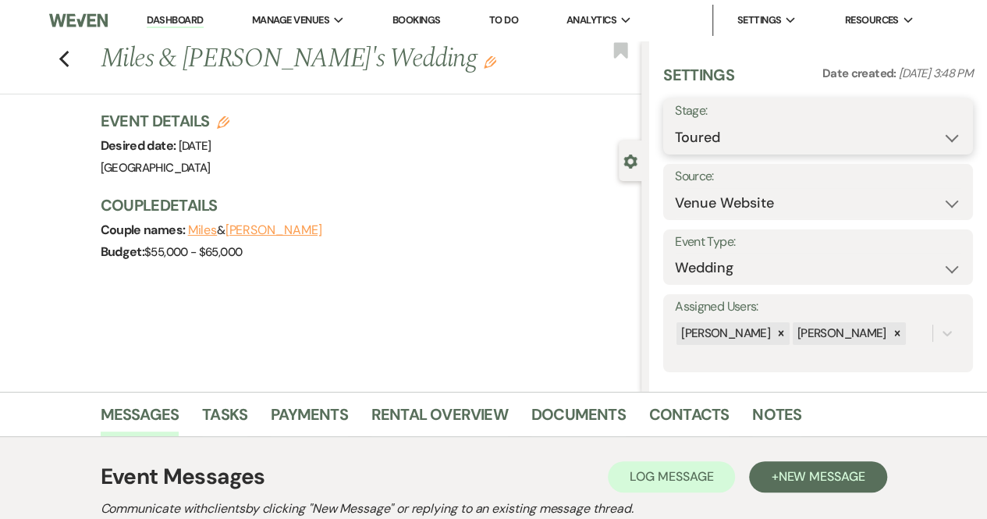
click at [805, 146] on select "Inquiry Follow Up Tour Requested Tour Confirmed Toured Proposal Sent Booked Lost" at bounding box center [818, 137] width 286 height 30
select select "4"
click at [675, 122] on select "Inquiry Follow Up Tour Requested Tour Confirmed Toured Proposal Sent Booked Lost" at bounding box center [818, 137] width 286 height 30
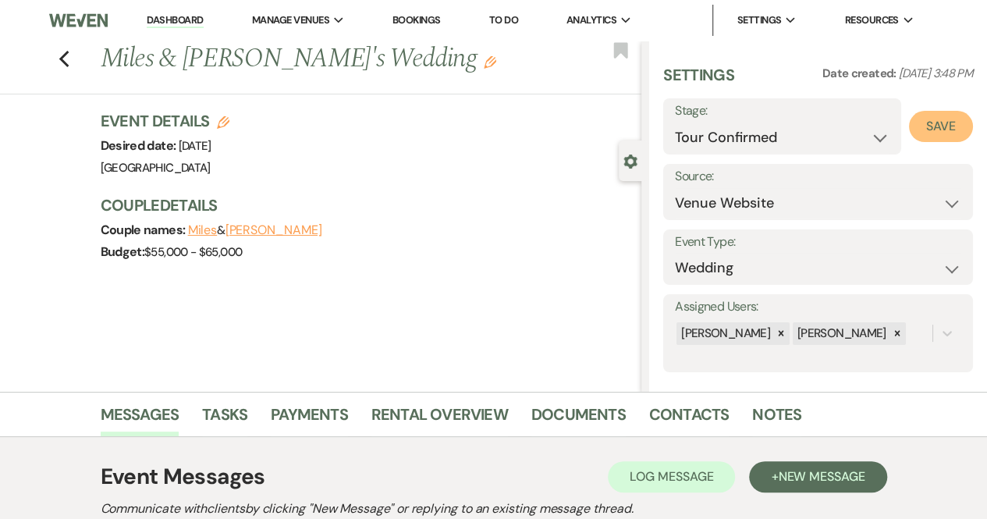
click at [934, 126] on button "Save" at bounding box center [941, 126] width 64 height 31
click at [158, 22] on link "Dashboard" at bounding box center [175, 20] width 56 height 15
